Goal: Task Accomplishment & Management: Manage account settings

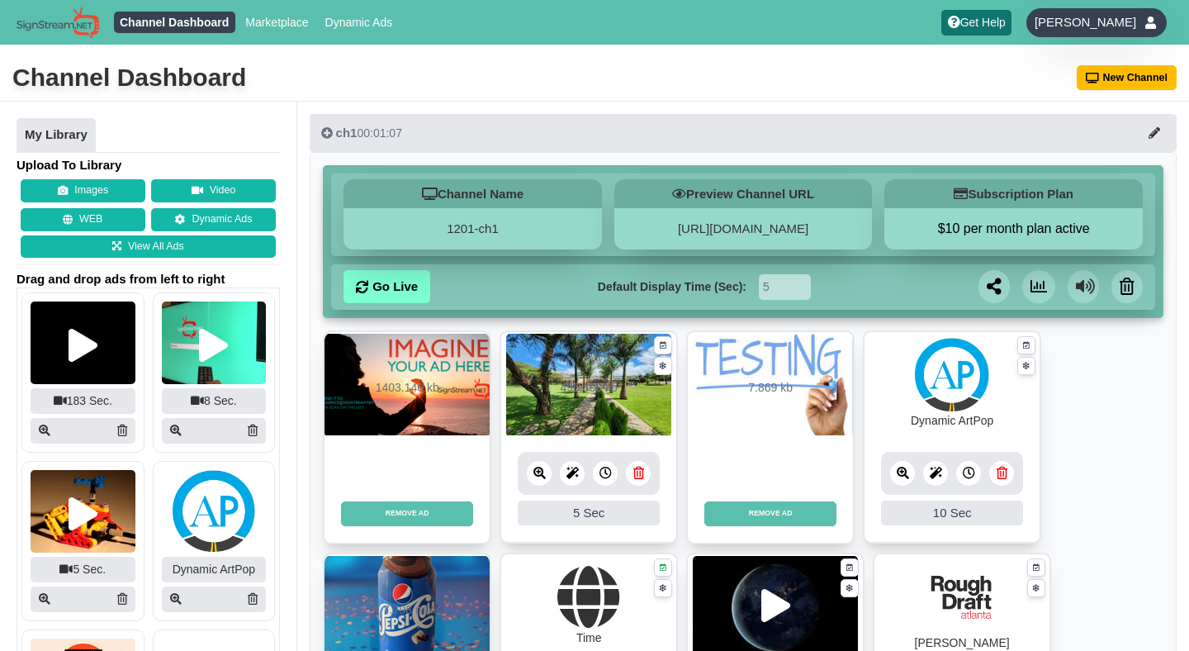
click at [1090, 31] on span "[PERSON_NAME]" at bounding box center [1086, 22] width 102 height 17
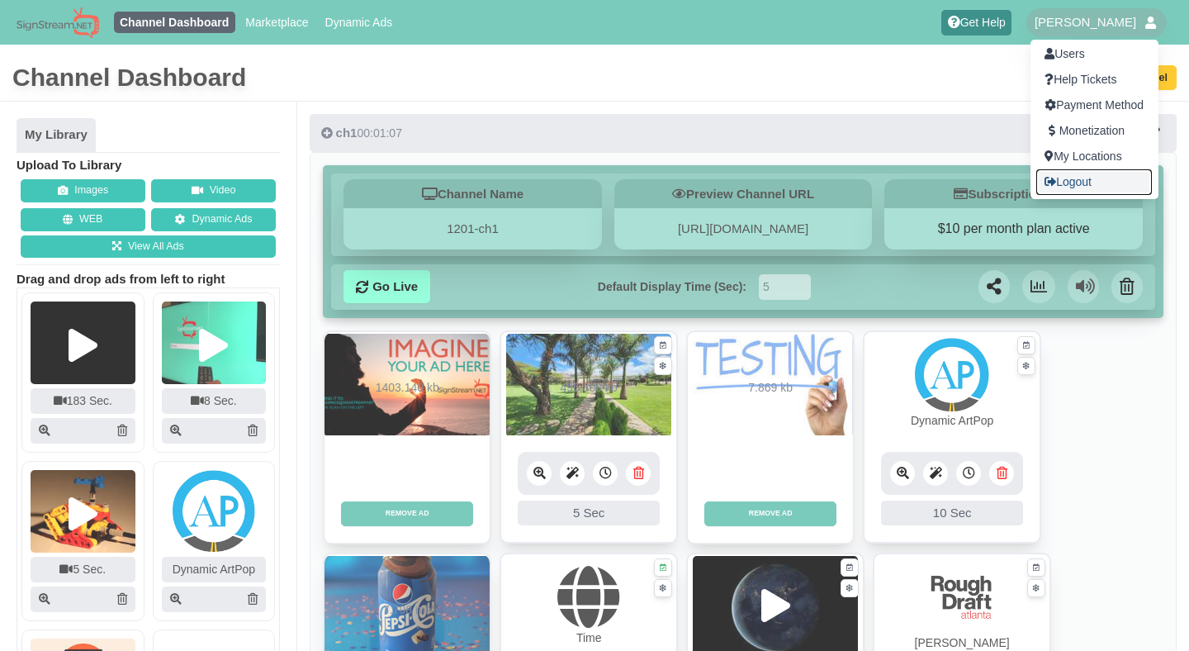
click at [1087, 178] on link "Logout" at bounding box center [1094, 182] width 116 height 26
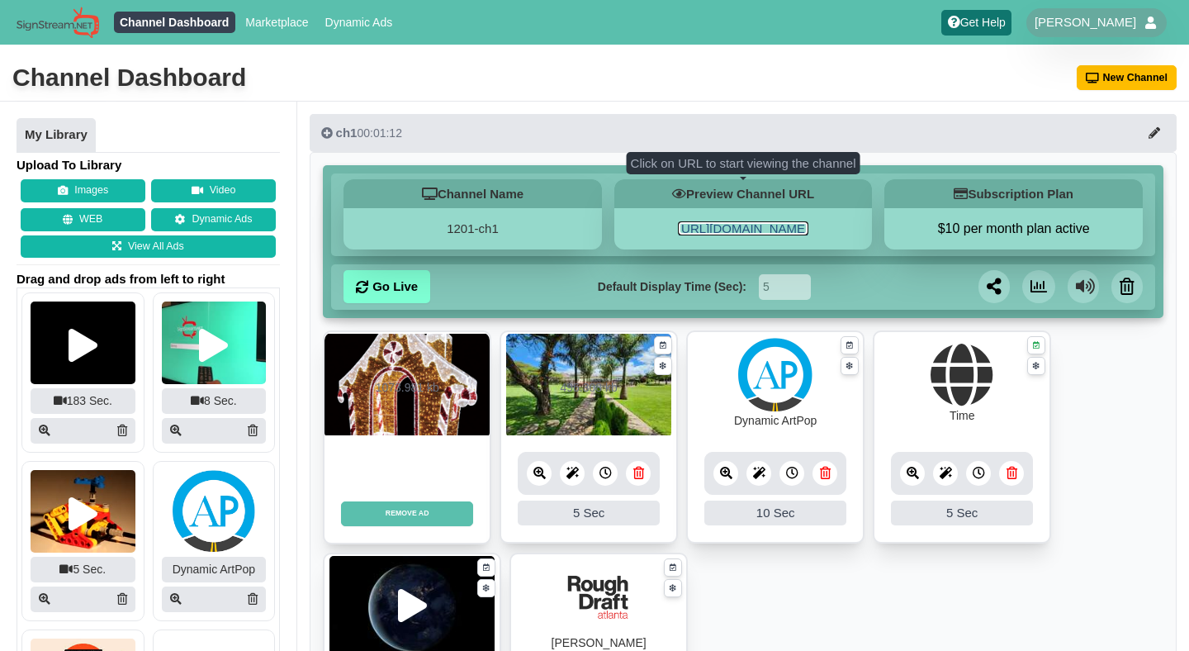
click at [761, 233] on link "[URL][DOMAIN_NAME]" at bounding box center [743, 228] width 130 height 14
click at [740, 228] on link "[URL][DOMAIN_NAME]" at bounding box center [743, 228] width 130 height 14
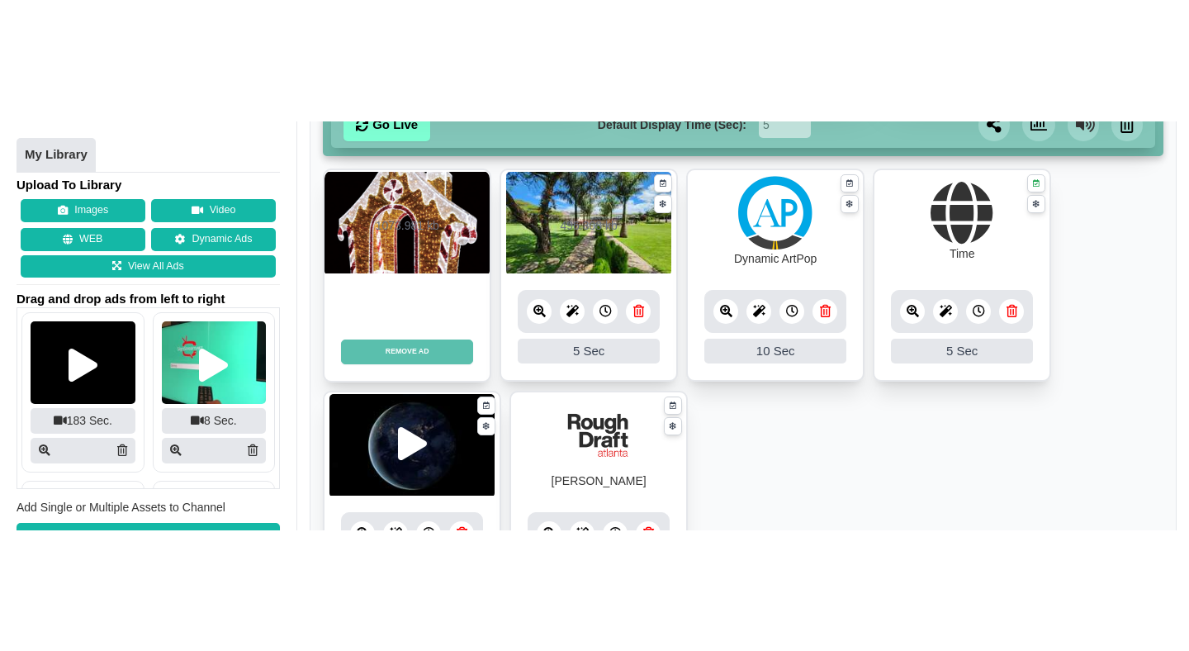
scroll to position [290, 0]
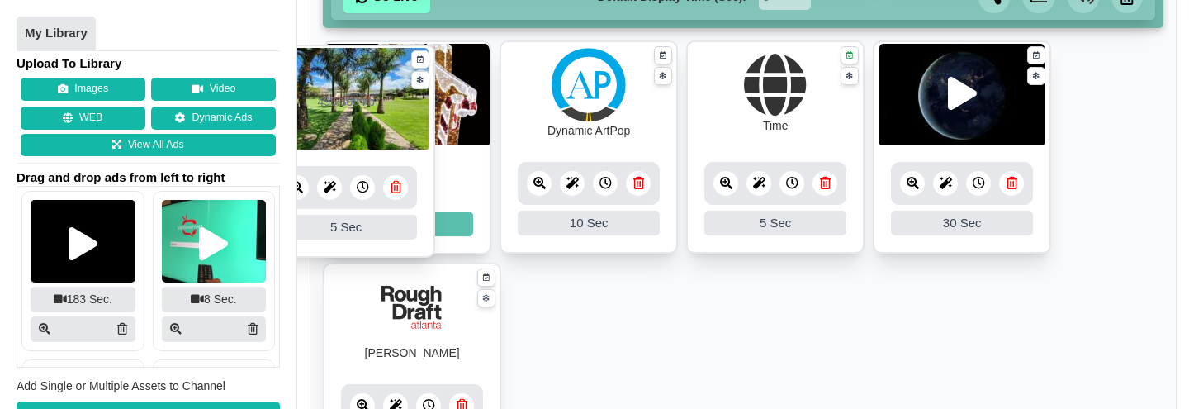
drag, startPoint x: 594, startPoint y: 97, endPoint x: 352, endPoint y: 99, distance: 241.9
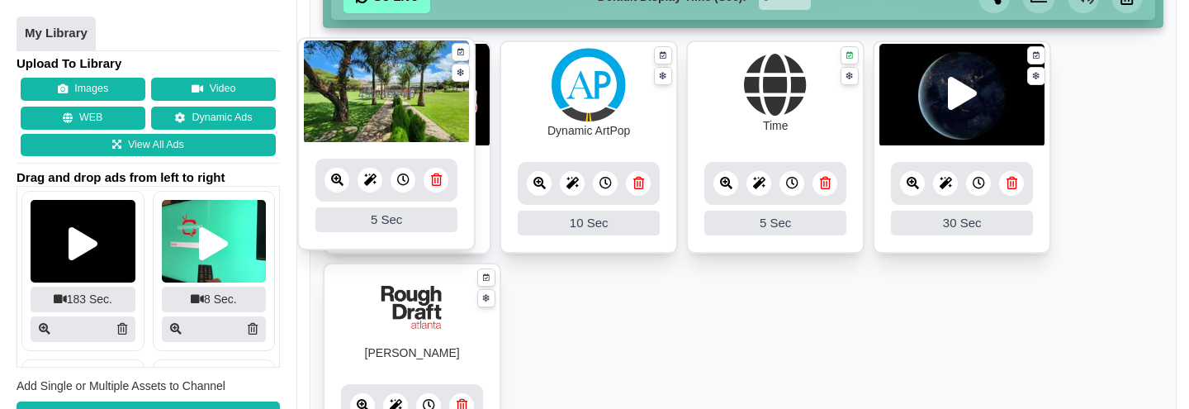
drag, startPoint x: 410, startPoint y: 338, endPoint x: 385, endPoint y: 112, distance: 226.9
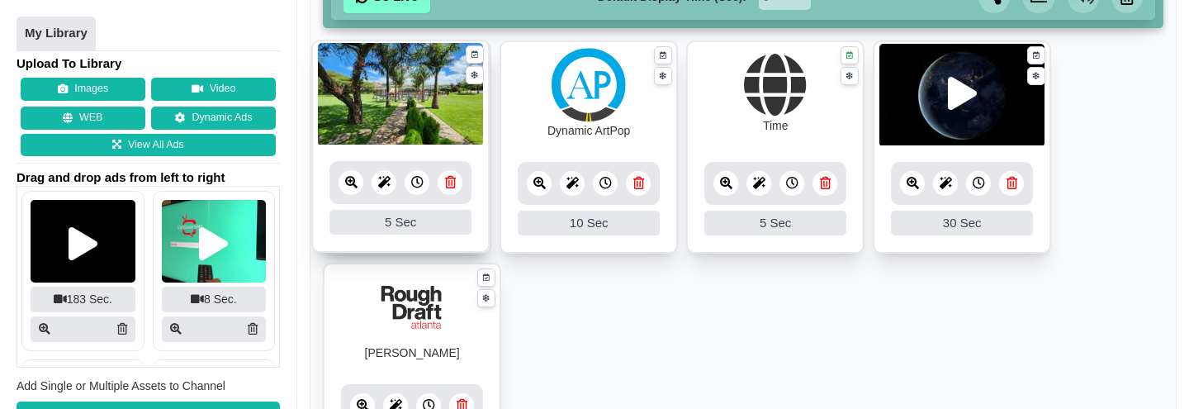
drag, startPoint x: 565, startPoint y: 326, endPoint x: 366, endPoint y: 102, distance: 299.4
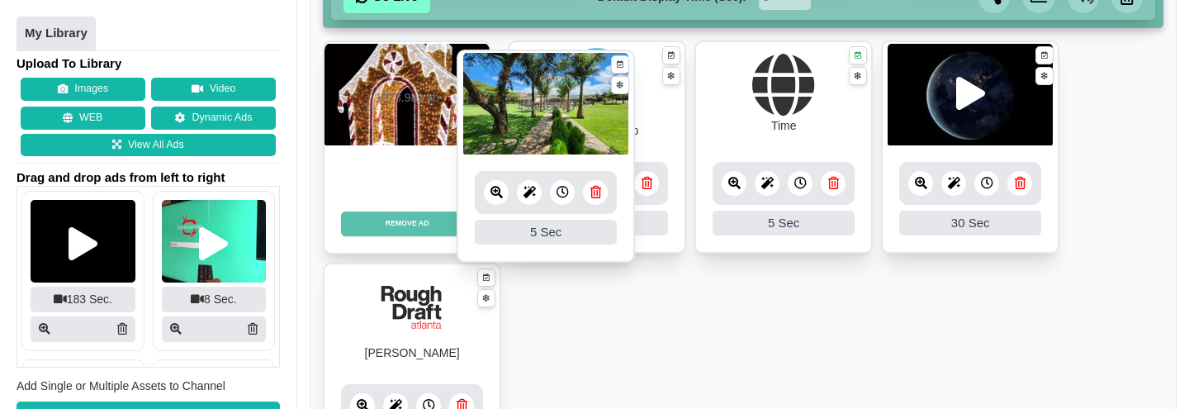
drag, startPoint x: 407, startPoint y: 336, endPoint x: 540, endPoint y: 123, distance: 251.1
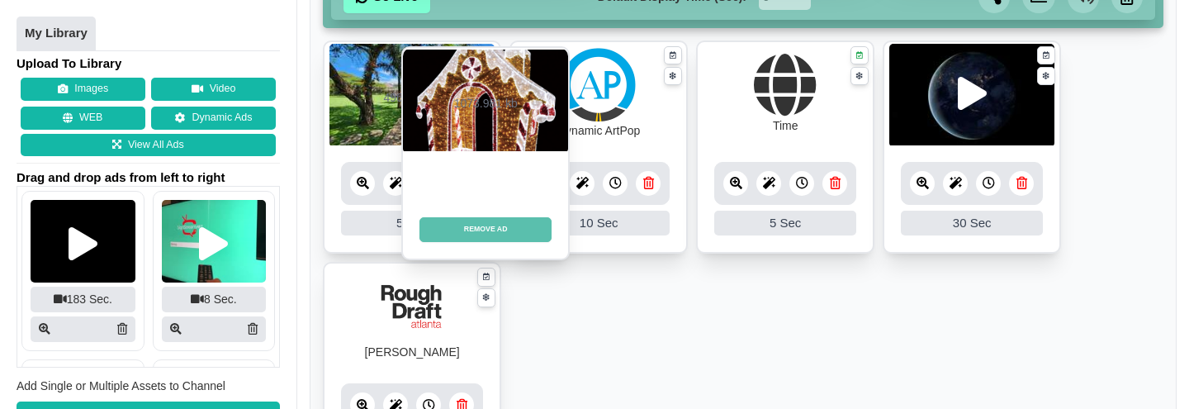
drag, startPoint x: 450, startPoint y: 115, endPoint x: 529, endPoint y: 120, distance: 79.4
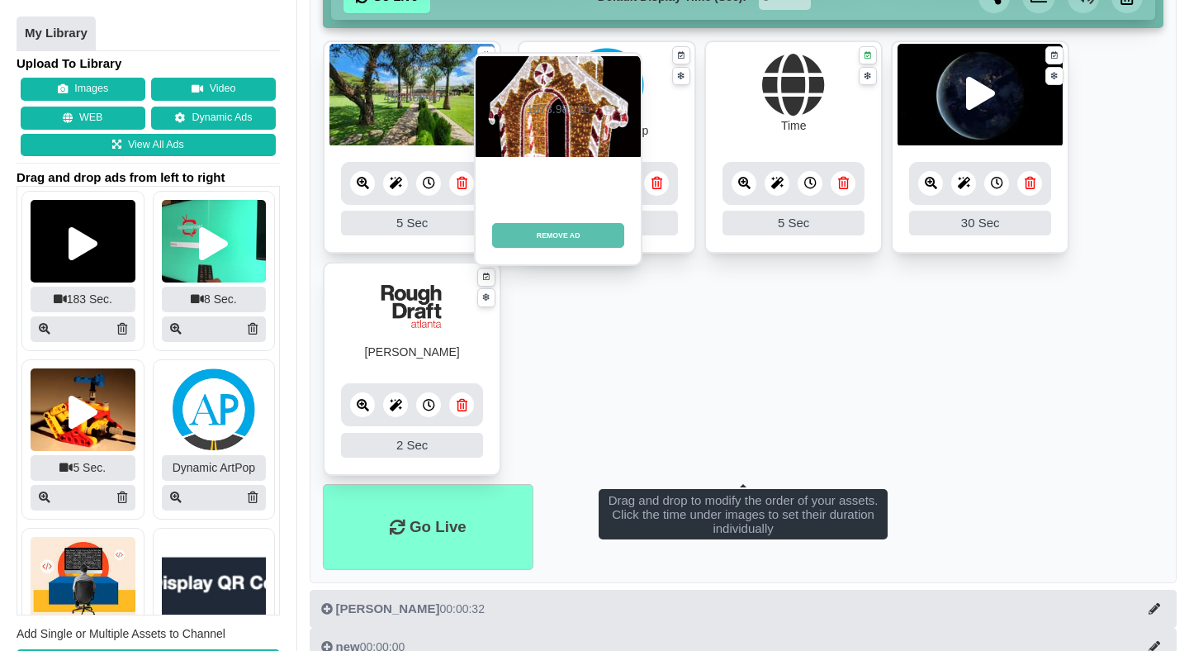
drag, startPoint x: 451, startPoint y: 314, endPoint x: 601, endPoint y: 105, distance: 257.3
